Goal: Task Accomplishment & Management: Complete application form

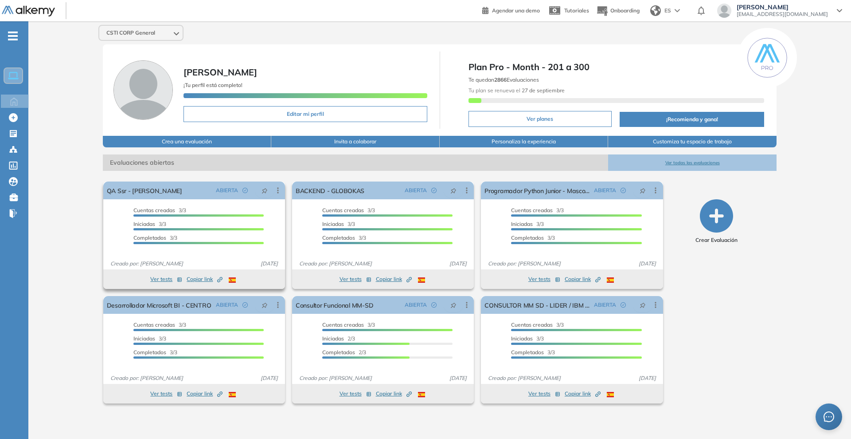
click at [168, 277] on button "Ver tests" at bounding box center [166, 279] width 32 height 11
click at [208, 280] on div "El proctoring será activado ¡Importante!: Los usuarios que ya realizaron la eva…" at bounding box center [194, 235] width 189 height 114
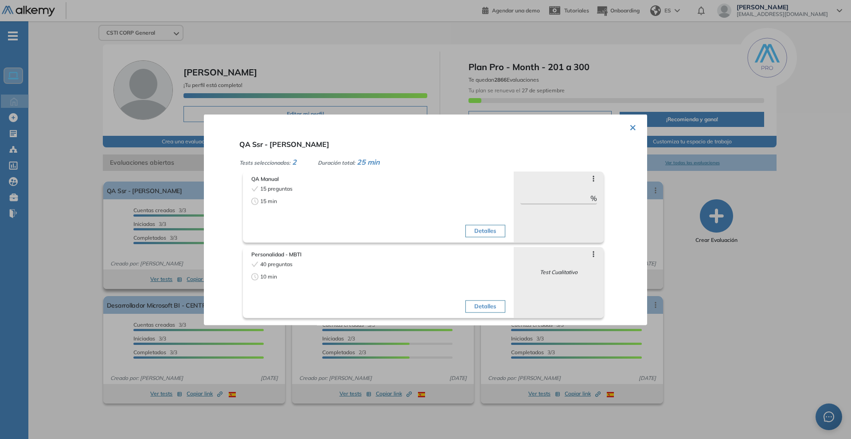
drag, startPoint x: 161, startPoint y: 272, endPoint x: 200, endPoint y: 270, distance: 38.6
click at [162, 272] on div at bounding box center [425, 219] width 851 height 439
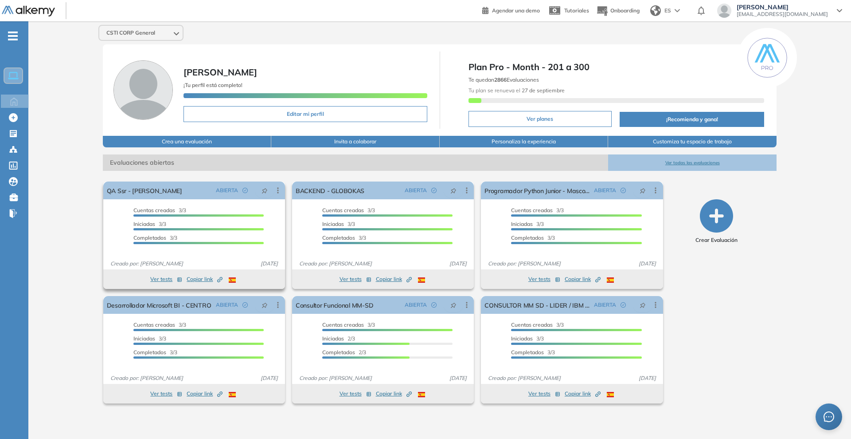
click at [208, 282] on span "Copiar link Created by potrace 1.16, written by [PERSON_NAME] [DATE]-[DATE]" at bounding box center [205, 279] width 36 height 8
click at [143, 191] on link "QA Ssr - [PERSON_NAME]" at bounding box center [144, 190] width 75 height 18
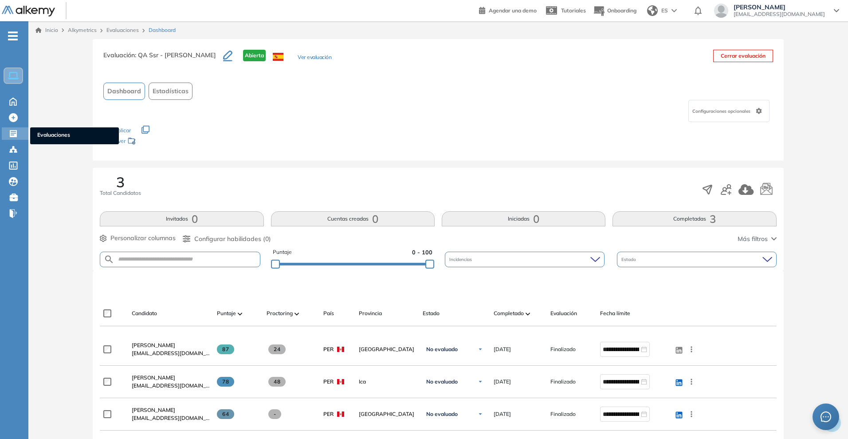
click at [20, 133] on div "Evaluaciones Evaluaciones" at bounding box center [15, 133] width 27 height 12
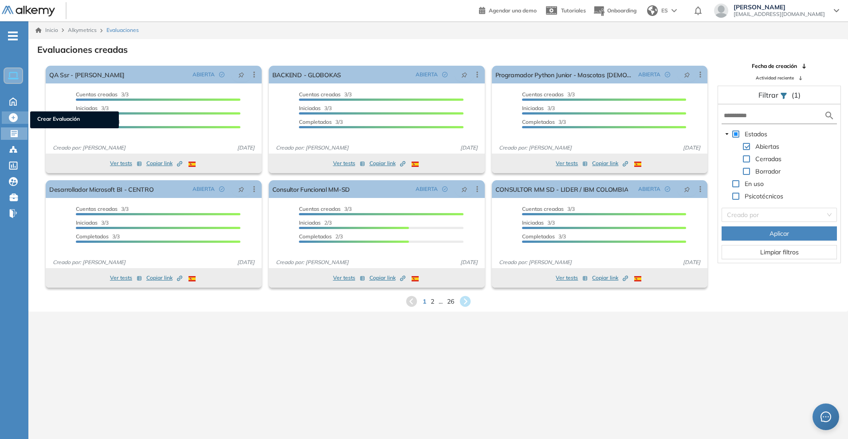
click at [6, 122] on div "Crear Evaluación Crear Evaluación" at bounding box center [15, 117] width 27 height 12
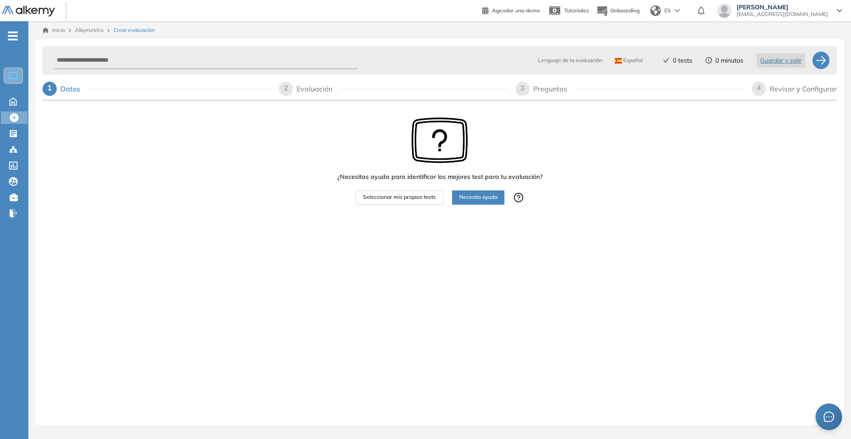
drag, startPoint x: 429, startPoint y: 203, endPoint x: 99, endPoint y: 49, distance: 364.4
click at [99, 49] on div "Lenguaje de la evaluación Español Español Inglés Portugués 0 tests 0 minutos Gu…" at bounding box center [440, 128] width 795 height 171
click at [129, 60] on input "text" at bounding box center [205, 60] width 305 height 17
type input "**********"
click at [400, 208] on div at bounding box center [455, 208] width 175 height 9
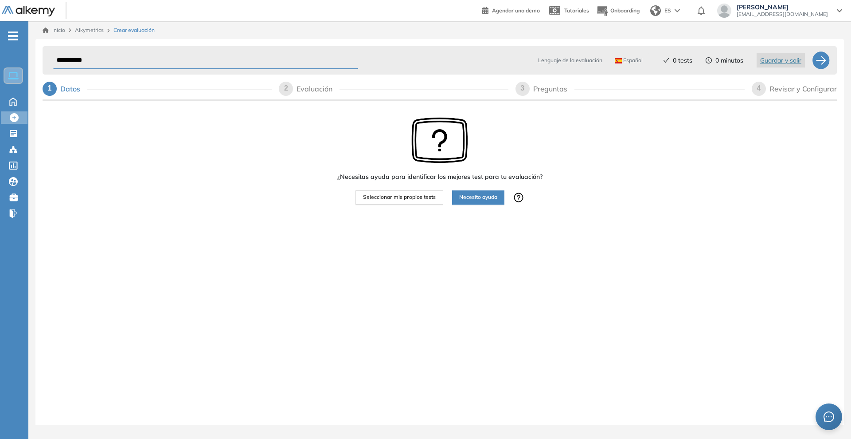
click at [402, 203] on button "Seleccionar mis propios tests" at bounding box center [400, 197] width 88 height 14
click at [427, 193] on span "Seleccionar mis propios tests" at bounding box center [399, 197] width 73 height 8
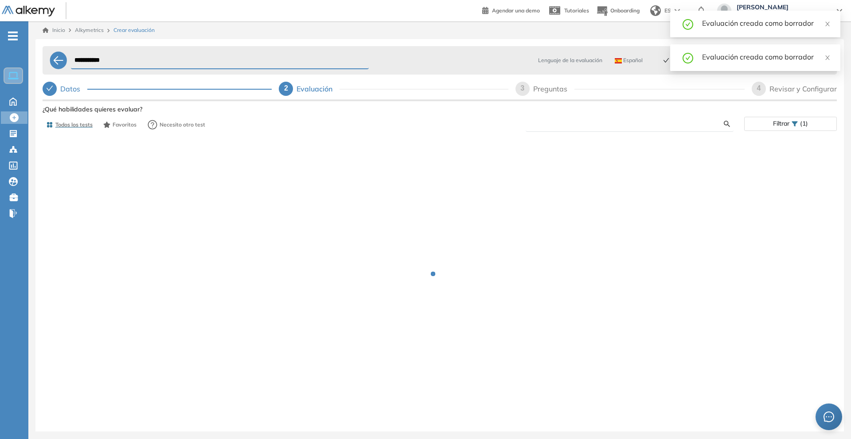
click at [622, 120] on input "text" at bounding box center [628, 124] width 191 height 8
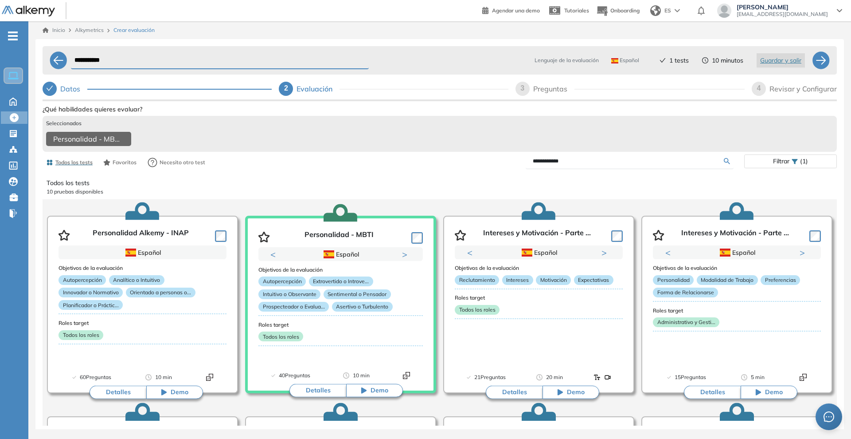
click at [586, 91] on div "3 Preguntas" at bounding box center [630, 89] width 229 height 14
click at [598, 164] on input "**********" at bounding box center [628, 161] width 191 height 8
drag, startPoint x: 603, startPoint y: 164, endPoint x: 478, endPoint y: 174, distance: 125.5
click at [478, 171] on div "**********" at bounding box center [440, 162] width 795 height 18
type input "*"
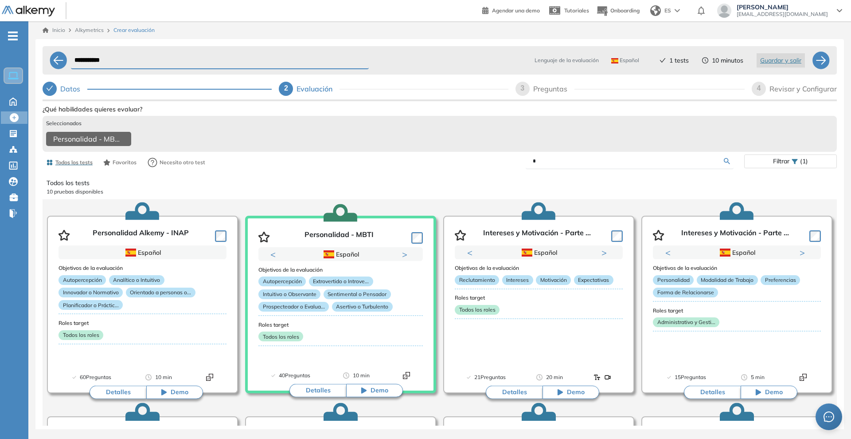
select select "*****"
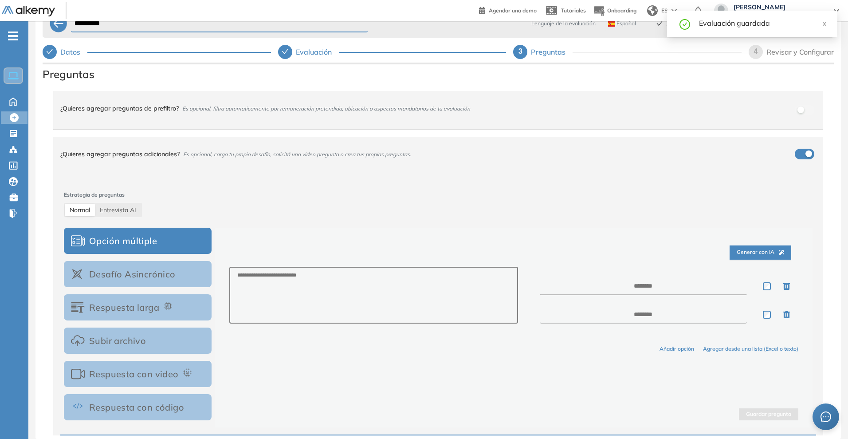
click at [289, 45] on div "Evaluación" at bounding box center [392, 52] width 228 height 14
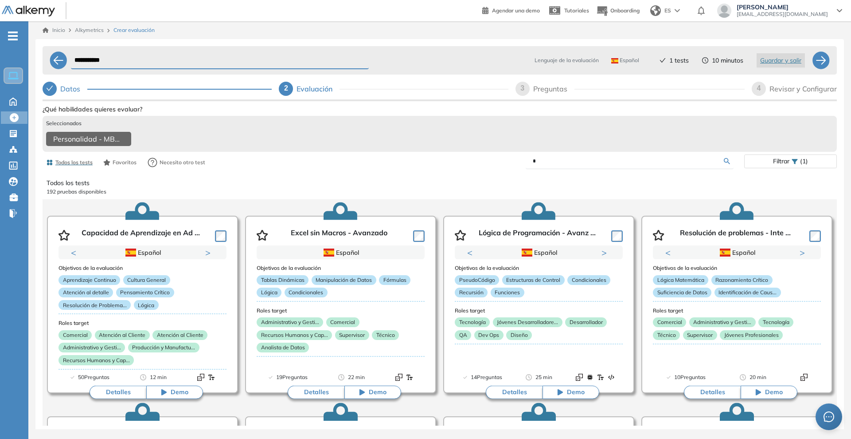
click at [585, 169] on form "*" at bounding box center [630, 161] width 208 height 16
click at [592, 165] on input "*" at bounding box center [628, 161] width 191 height 8
type input "**"
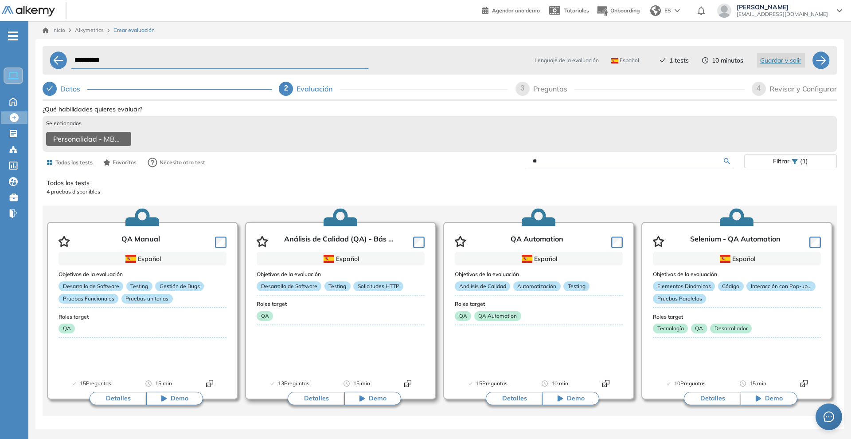
click at [306, 405] on button "Detalles" at bounding box center [316, 398] width 57 height 13
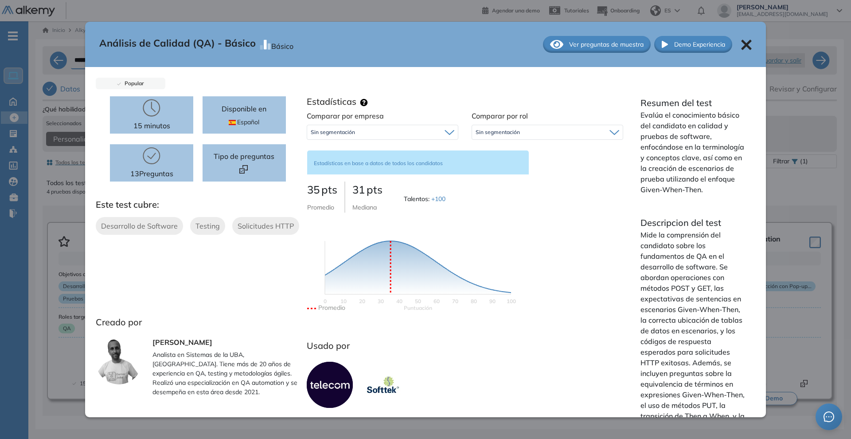
scroll to position [43, 0]
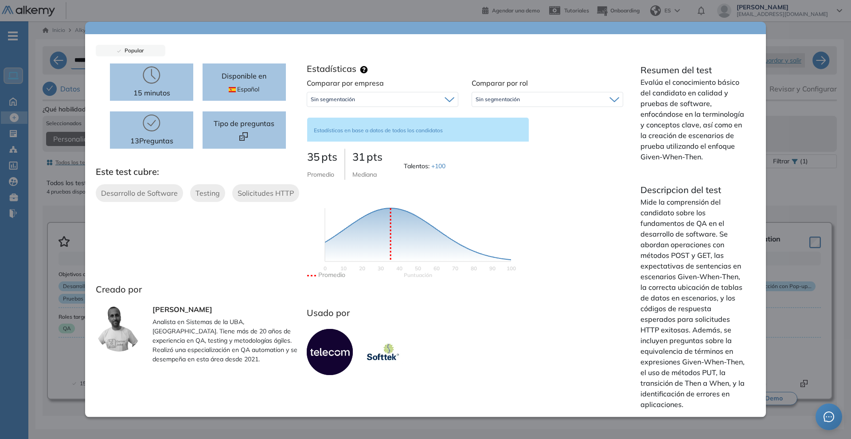
click at [324, 415] on div "15 minutos 13 Preguntas Disponible en Español Tipo de preguntas Este test cubre…" at bounding box center [426, 239] width 660 height 353
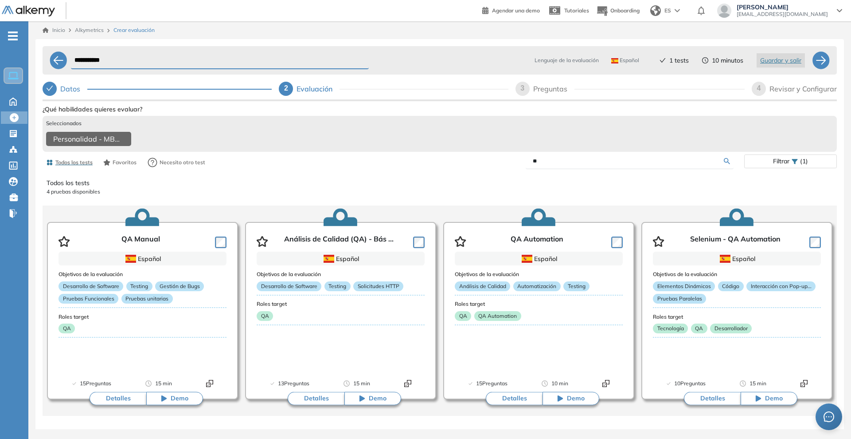
click at [115, 420] on div "Análisis de Calidad (QA) - Básico Básico Ver preguntas de muestra Demo Experien…" at bounding box center [440, 294] width 795 height 383
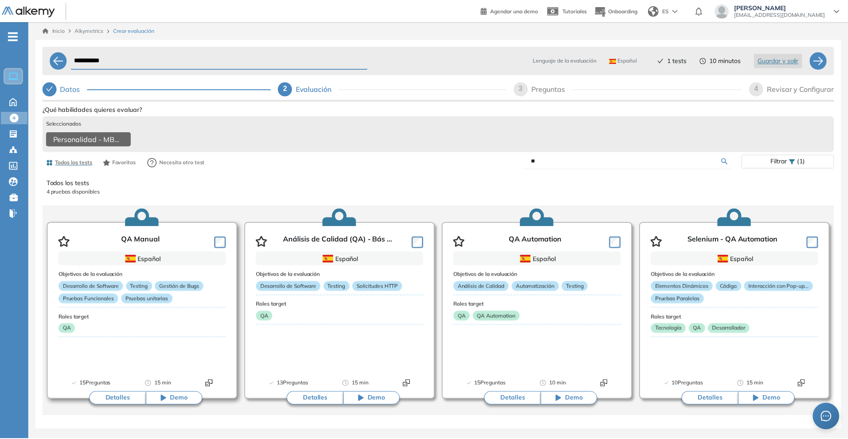
scroll to position [0, 0]
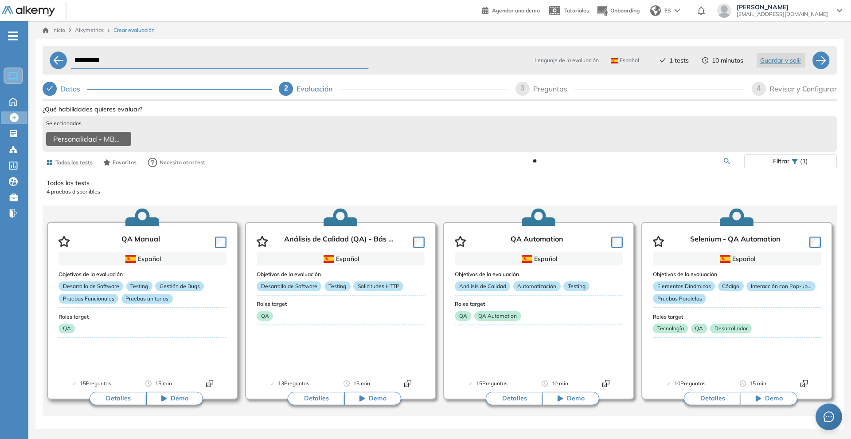
click at [122, 401] on button "Detalles" at bounding box center [118, 398] width 57 height 13
click at [789, 200] on div "QA Manual Básico Ver preguntas de muestra Demo Experiencia Popular 15 minutos 1…" at bounding box center [440, 294] width 795 height 383
click at [308, 399] on button "Detalles" at bounding box center [316, 398] width 57 height 13
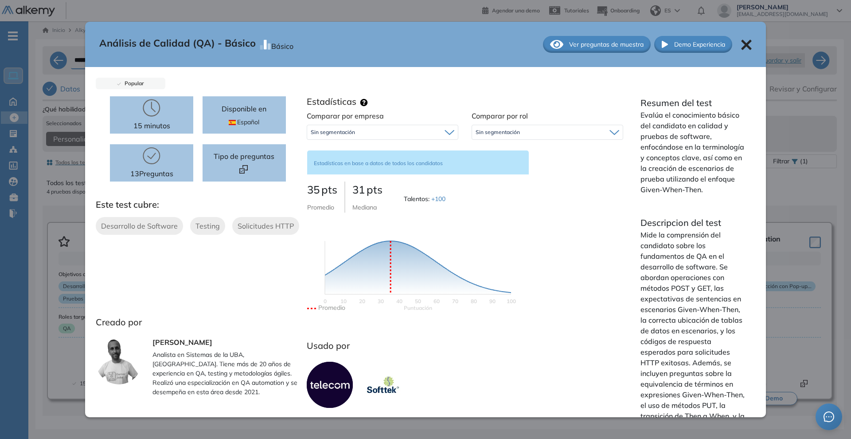
click at [840, 175] on div "**********" at bounding box center [439, 242] width 809 height 407
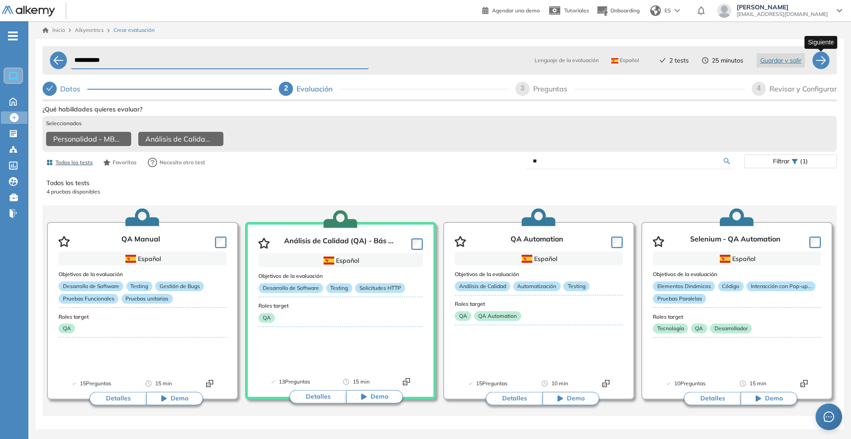
click at [821, 63] on div at bounding box center [821, 60] width 18 height 18
select select "*****"
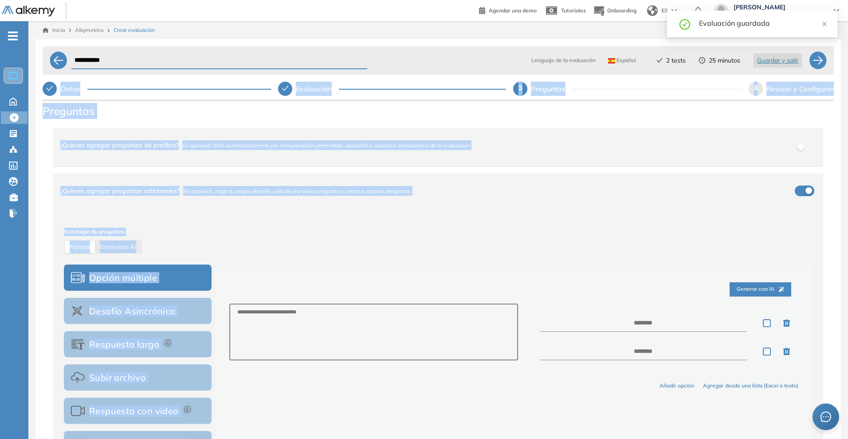
drag, startPoint x: 815, startPoint y: 58, endPoint x: 269, endPoint y: 274, distance: 587.6
click at [270, 274] on div "**********" at bounding box center [438, 257] width 791 height 429
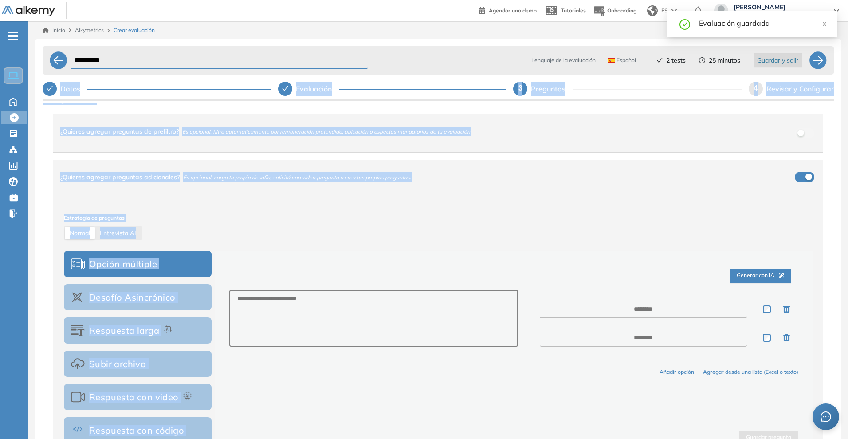
scroll to position [54, 0]
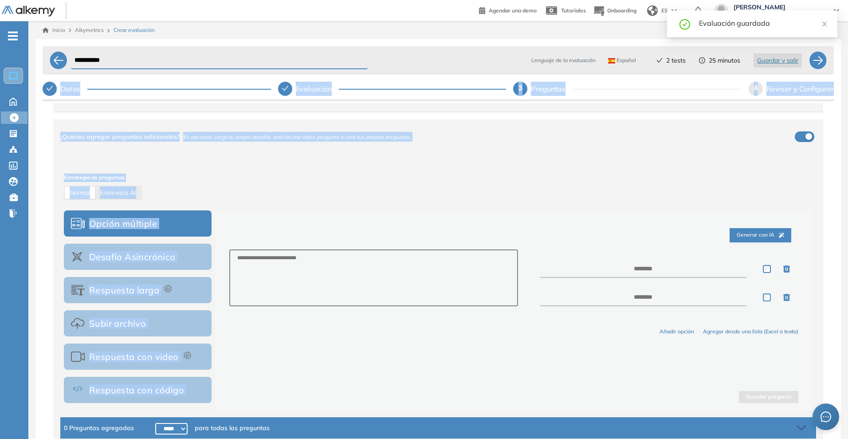
click at [233, 224] on div "Generar con IA" at bounding box center [513, 235] width 569 height 28
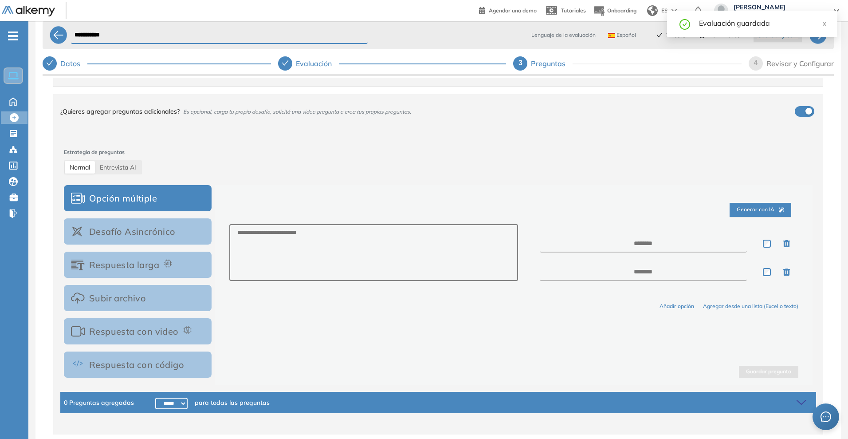
scroll to position [37, 0]
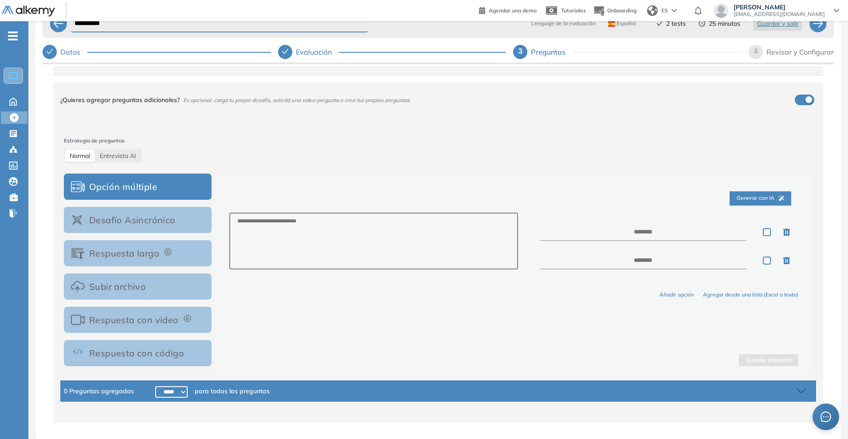
click at [123, 316] on button "Respuesta con video" at bounding box center [138, 319] width 148 height 26
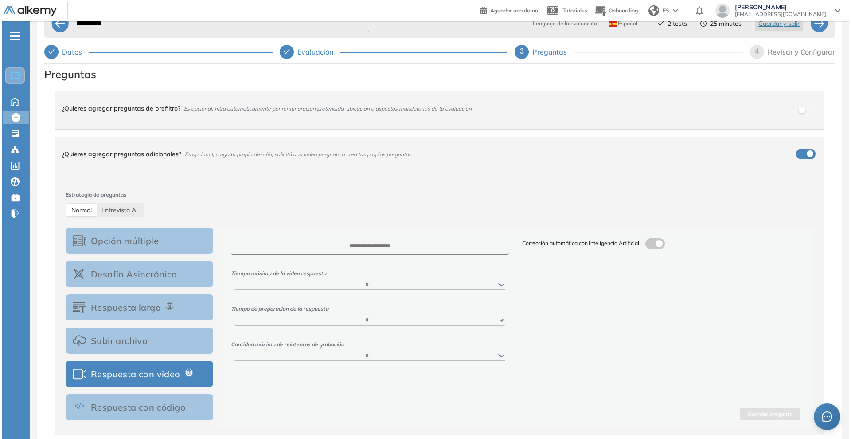
scroll to position [0, 0]
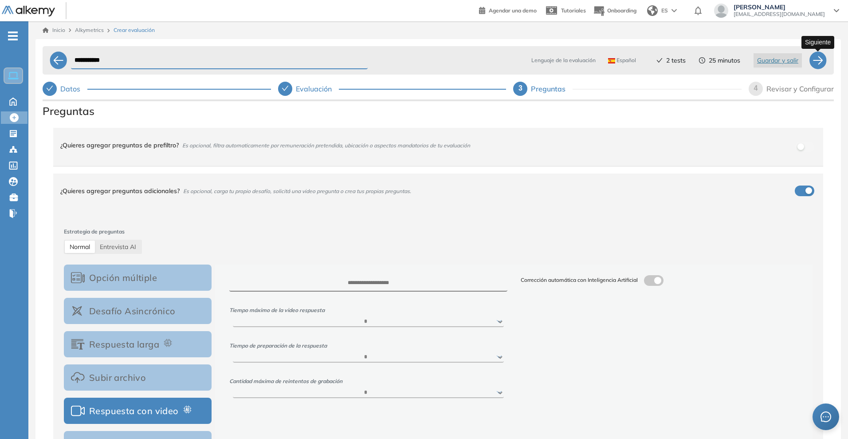
click at [815, 66] on div at bounding box center [818, 60] width 18 height 18
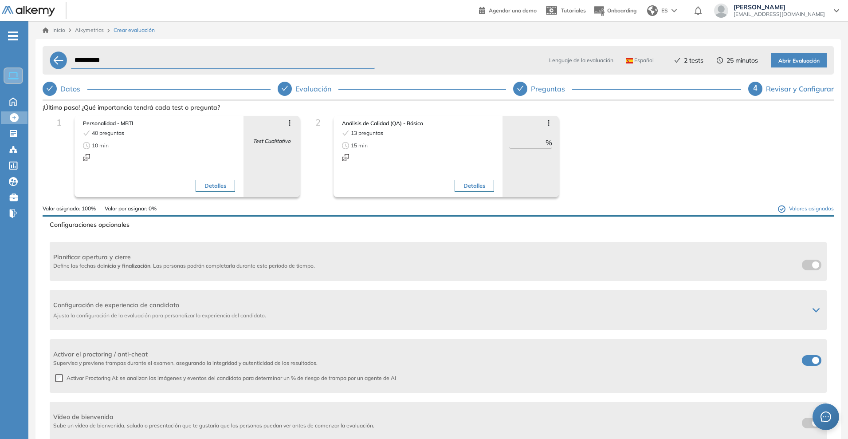
click at [812, 61] on span "Abrir Evaluación" at bounding box center [798, 61] width 41 height 8
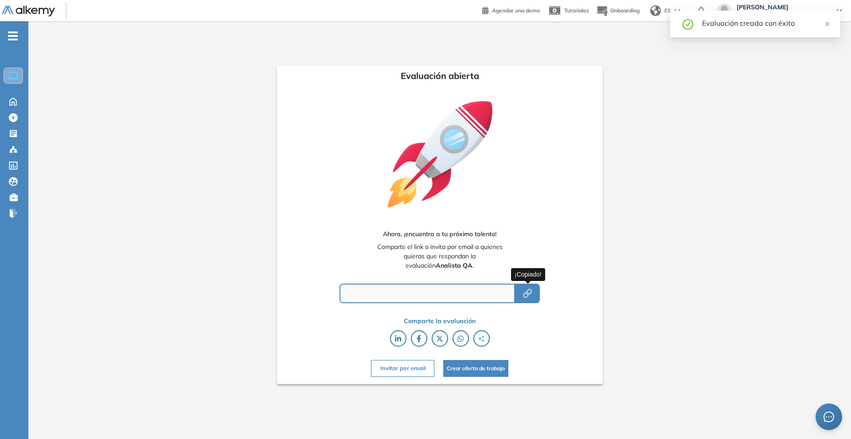
click at [531, 289] on icon "button" at bounding box center [529, 292] width 6 height 6
type input "**********"
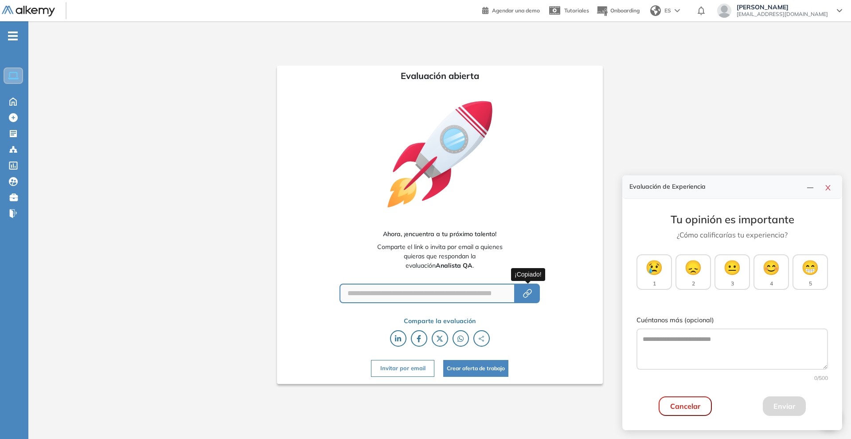
click at [524, 290] on icon "button" at bounding box center [527, 293] width 11 height 11
